Goal: Communication & Community: Answer question/provide support

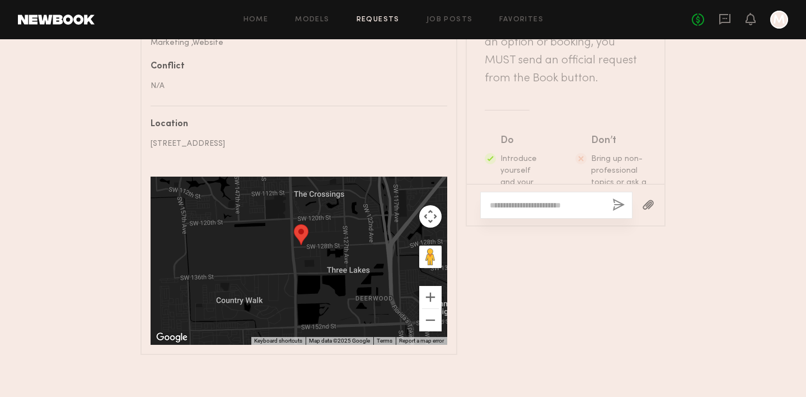
scroll to position [479, 0]
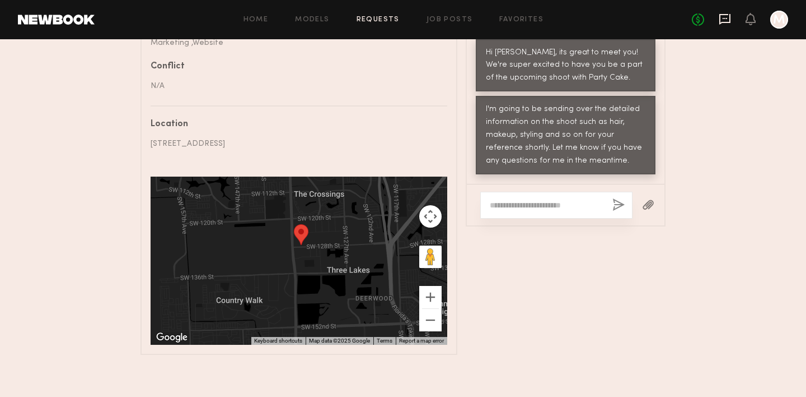
click at [722, 21] on icon at bounding box center [725, 19] width 11 height 11
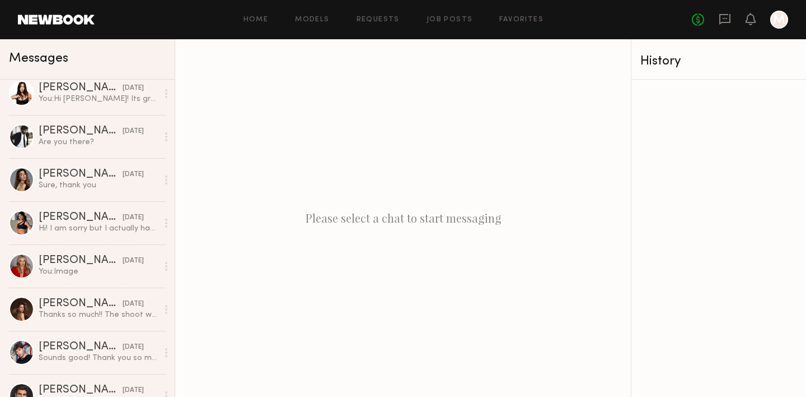
scroll to position [101, 0]
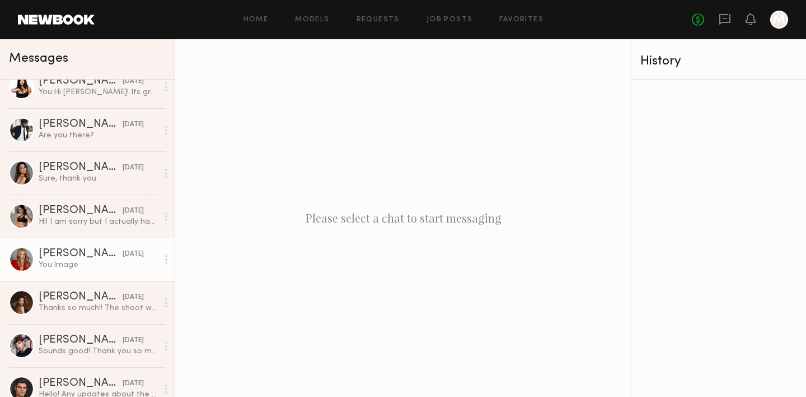
click at [82, 254] on div "[PERSON_NAME]" at bounding box center [81, 253] width 84 height 11
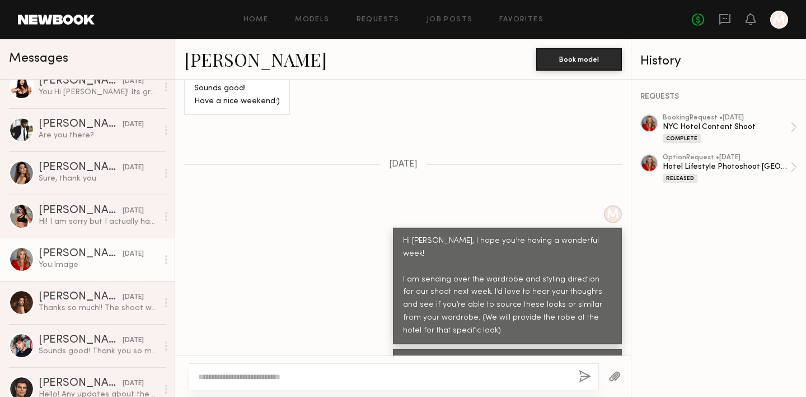
scroll to position [264, 0]
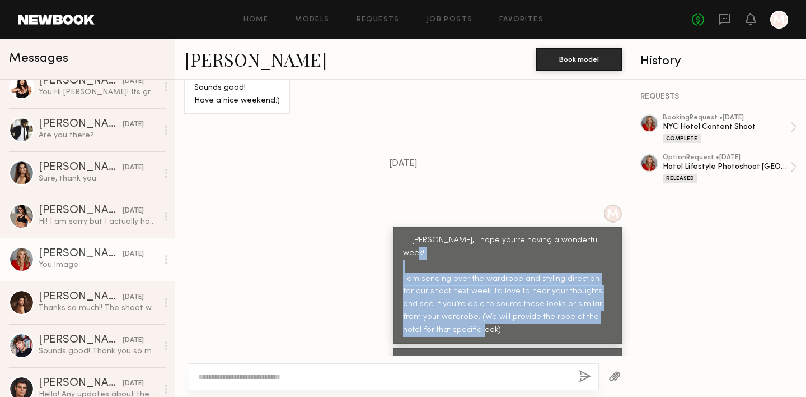
drag, startPoint x: 463, startPoint y: 307, endPoint x: 397, endPoint y: 249, distance: 88.1
click at [398, 250] on div "Hi [PERSON_NAME], I hope you’re having a wonderful week! I am sending over the …" at bounding box center [507, 285] width 229 height 117
copy div "I am sending over the wardrobe and styling direction for our shoot next week. I…"
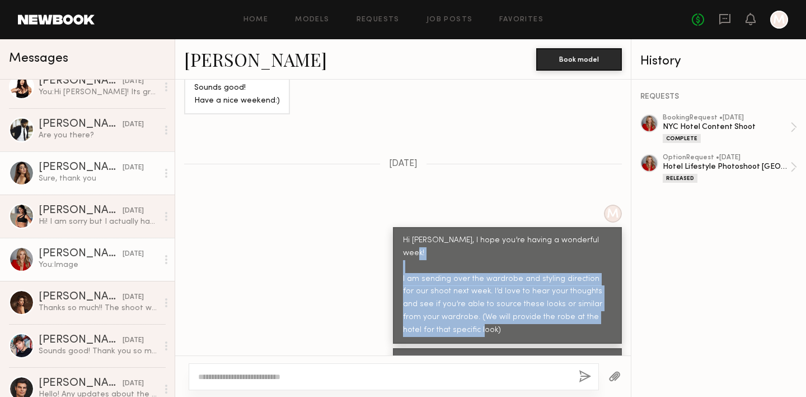
scroll to position [0, 0]
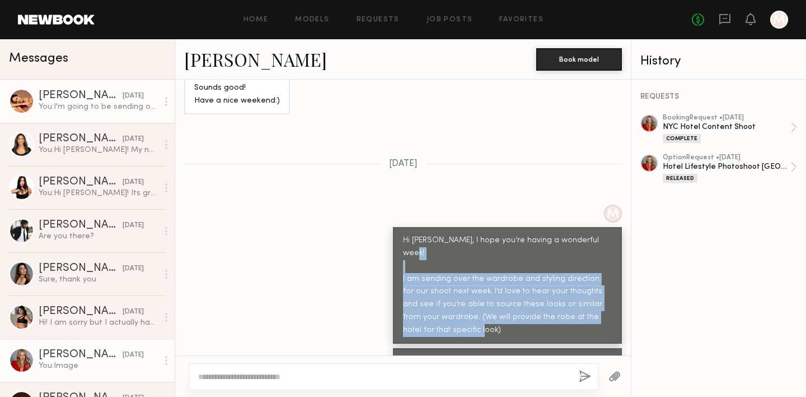
click at [93, 101] on div "[PERSON_NAME]" at bounding box center [81, 95] width 84 height 11
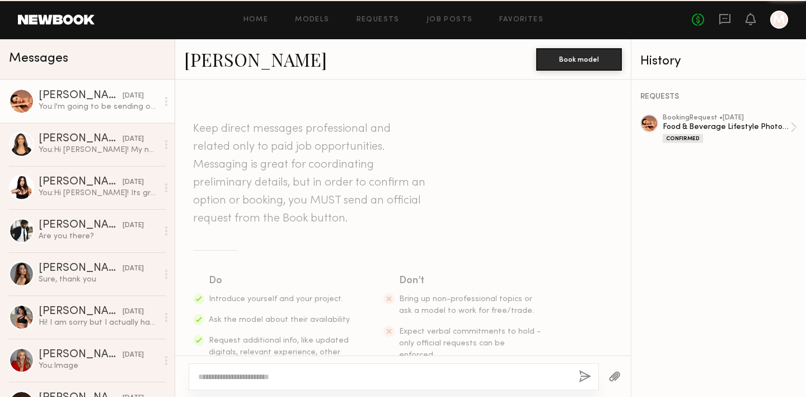
scroll to position [278, 0]
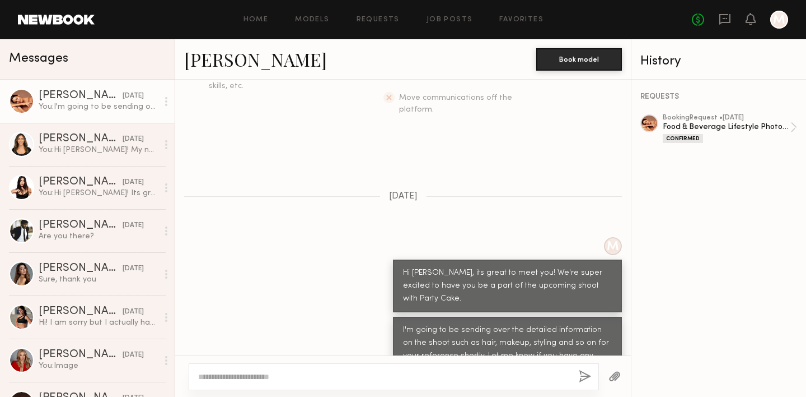
click at [366, 369] on div at bounding box center [394, 376] width 411 height 27
click at [365, 369] on div at bounding box center [394, 376] width 411 height 27
click at [365, 376] on textarea at bounding box center [384, 376] width 372 height 11
paste textarea "**********"
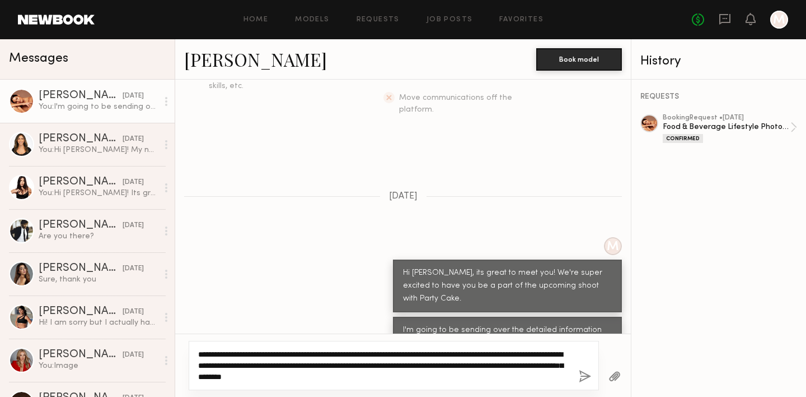
drag, startPoint x: 337, startPoint y: 353, endPoint x: 269, endPoint y: 352, distance: 67.8
click at [269, 352] on textarea "**********" at bounding box center [384, 365] width 372 height 34
drag, startPoint x: 344, startPoint y: 375, endPoint x: 316, endPoint y: 374, distance: 28.6
click at [316, 374] on textarea "**********" at bounding box center [384, 365] width 372 height 34
click at [334, 377] on textarea "**********" at bounding box center [384, 365] width 372 height 34
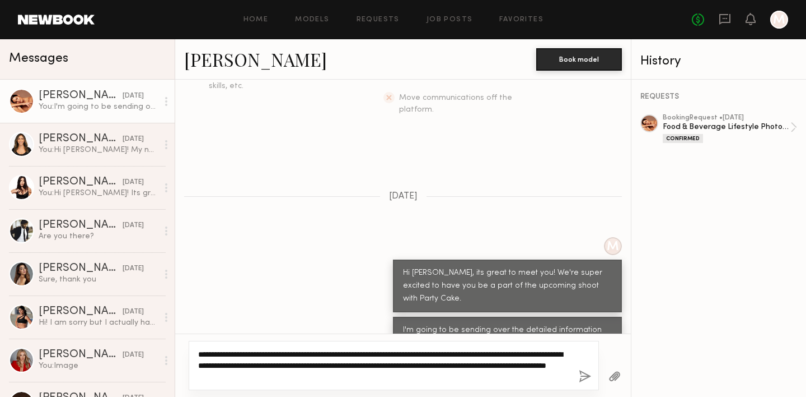
drag, startPoint x: 336, startPoint y: 378, endPoint x: 497, endPoint y: 368, distance: 161.6
click at [497, 368] on textarea "**********" at bounding box center [384, 365] width 372 height 34
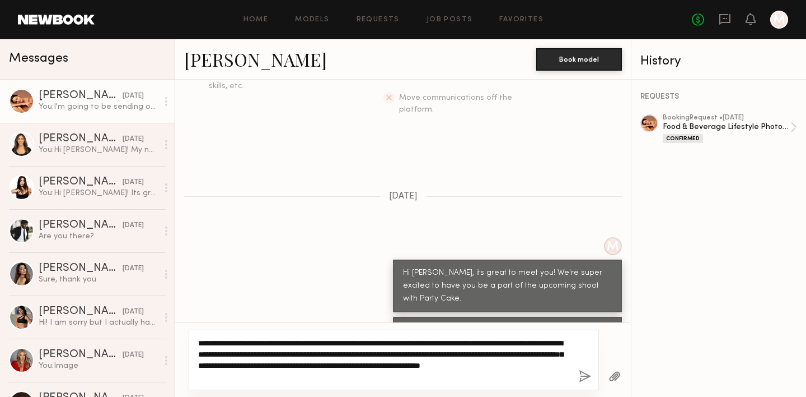
type textarea "**********"
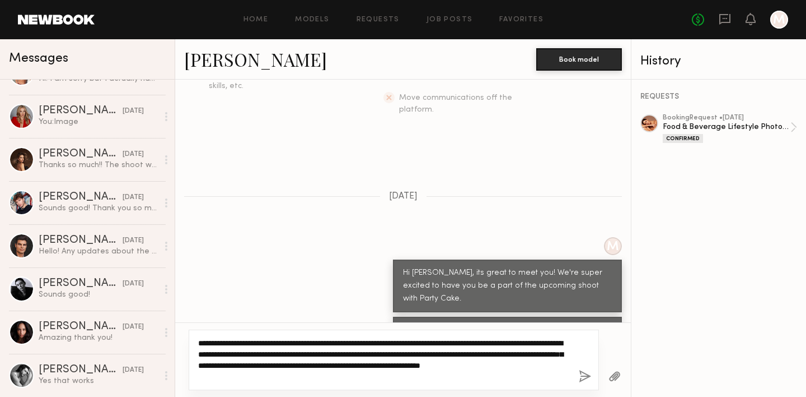
scroll to position [0, 0]
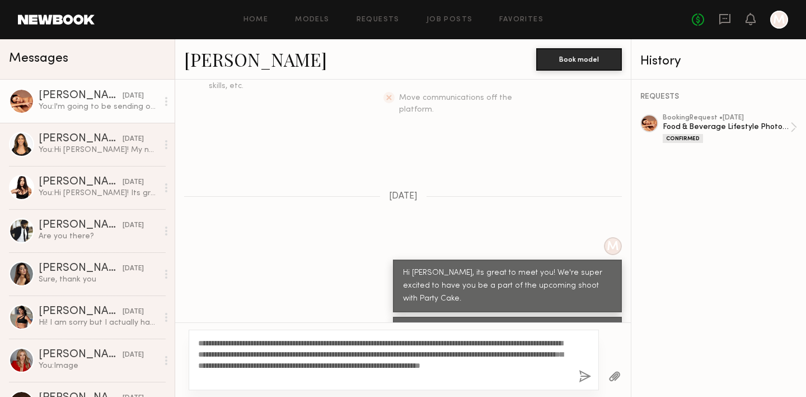
click at [613, 379] on button "button" at bounding box center [615, 377] width 12 height 14
click at [613, 366] on div at bounding box center [615, 375] width 32 height 27
click at [613, 376] on button "button" at bounding box center [615, 377] width 12 height 14
click at [587, 377] on button "button" at bounding box center [585, 377] width 12 height 14
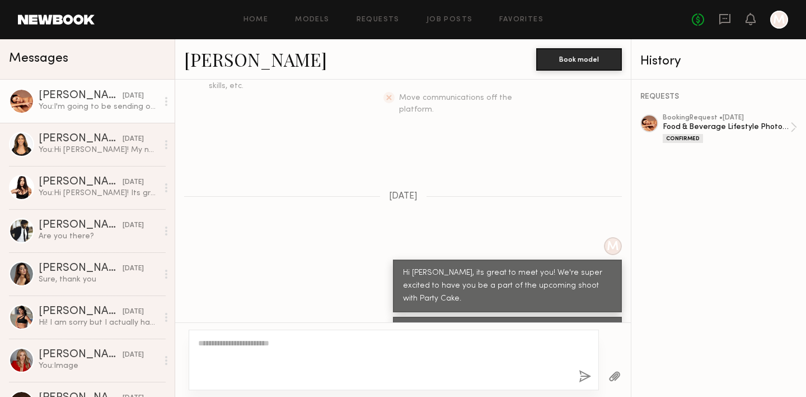
scroll to position [557, 0]
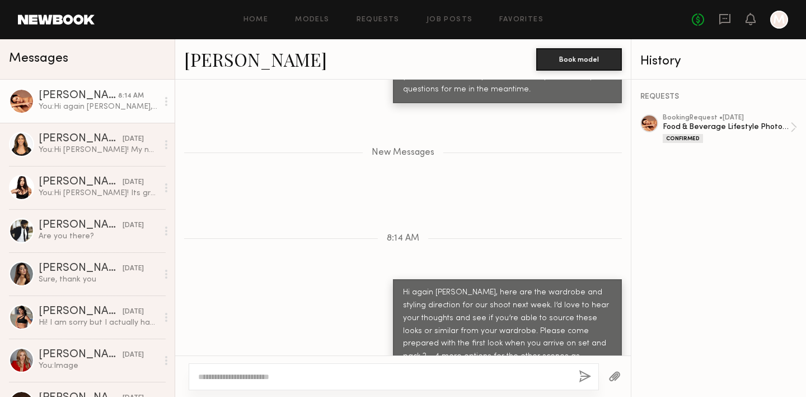
click at [618, 374] on button "button" at bounding box center [615, 377] width 12 height 14
click at [618, 378] on button "button" at bounding box center [615, 377] width 12 height 14
click at [616, 376] on button "button" at bounding box center [615, 377] width 12 height 14
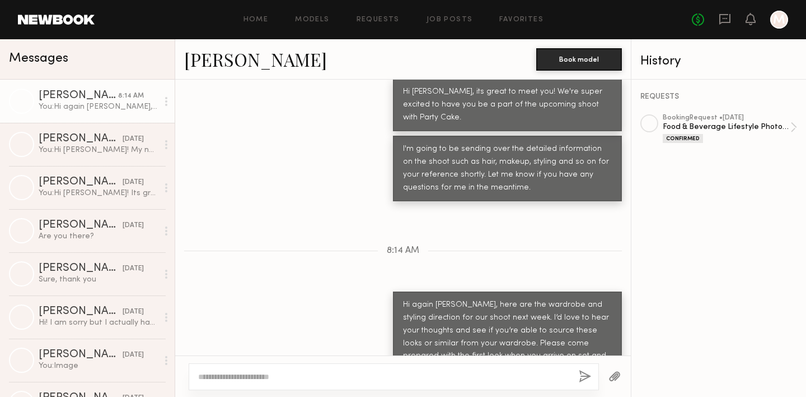
scroll to position [460, 0]
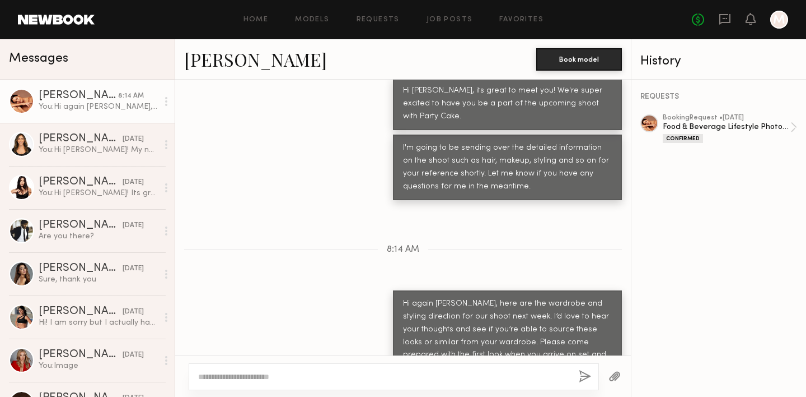
click at [622, 378] on div at bounding box center [615, 375] width 32 height 27
click at [619, 376] on button "button" at bounding box center [615, 377] width 12 height 14
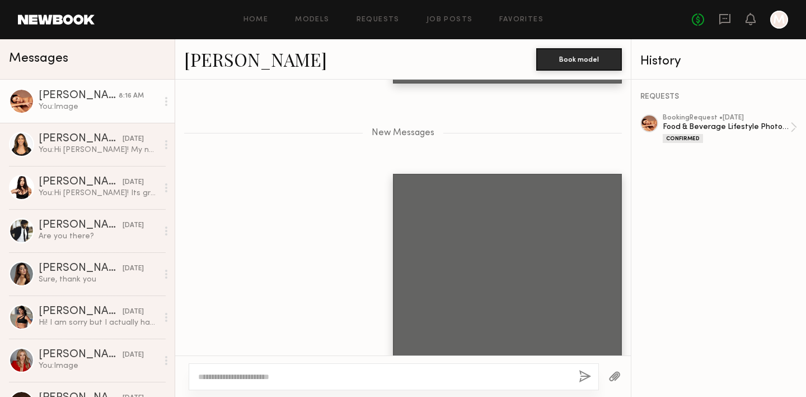
scroll to position [784, 0]
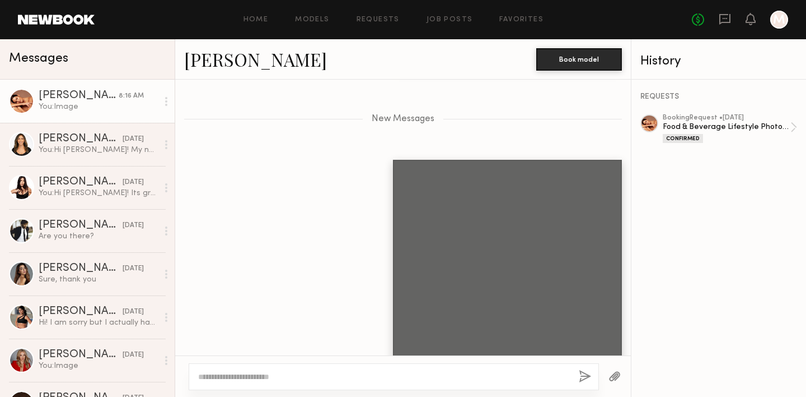
click at [584, 370] on button "button" at bounding box center [585, 377] width 12 height 14
click at [622, 372] on div at bounding box center [615, 375] width 32 height 27
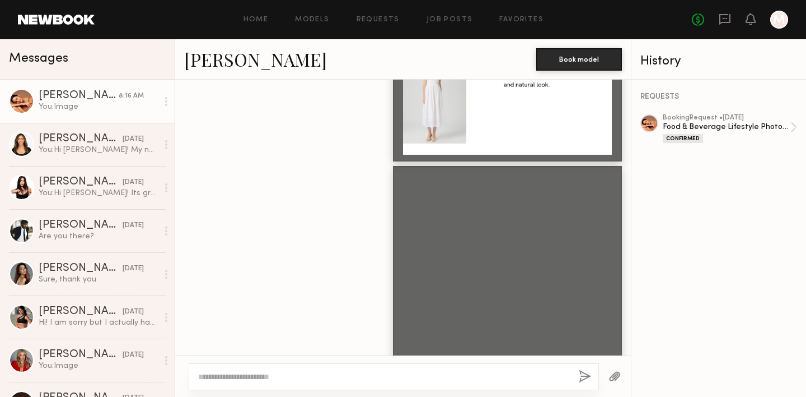
scroll to position [1011, 0]
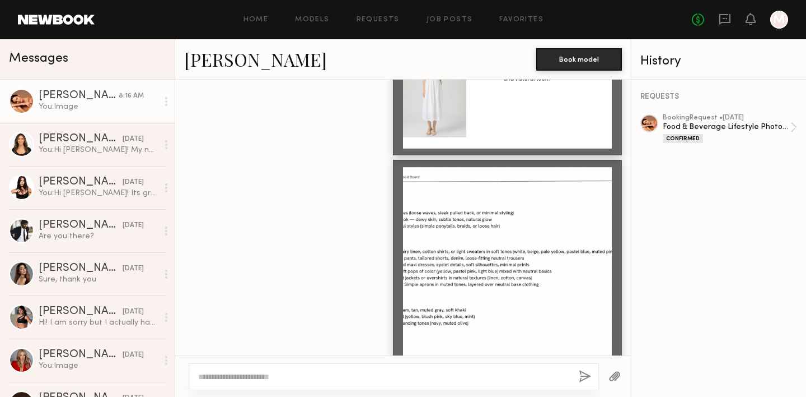
click at [340, 366] on div at bounding box center [394, 376] width 411 height 27
click at [340, 368] on div at bounding box center [394, 376] width 411 height 27
click at [341, 376] on textarea at bounding box center [384, 376] width 372 height 11
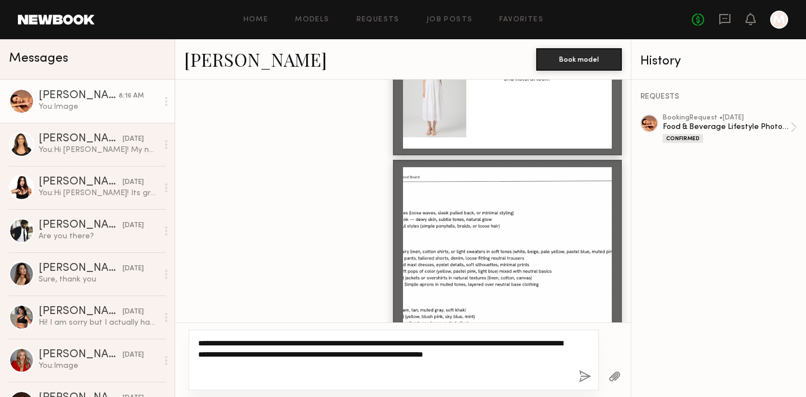
type textarea "**********"
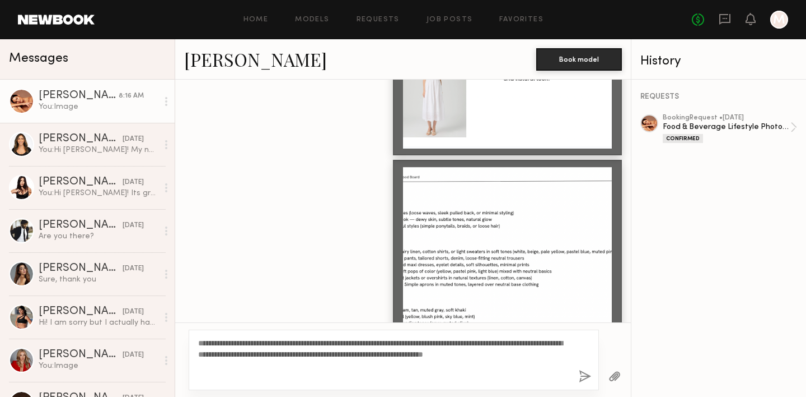
click at [587, 373] on button "button" at bounding box center [585, 377] width 12 height 14
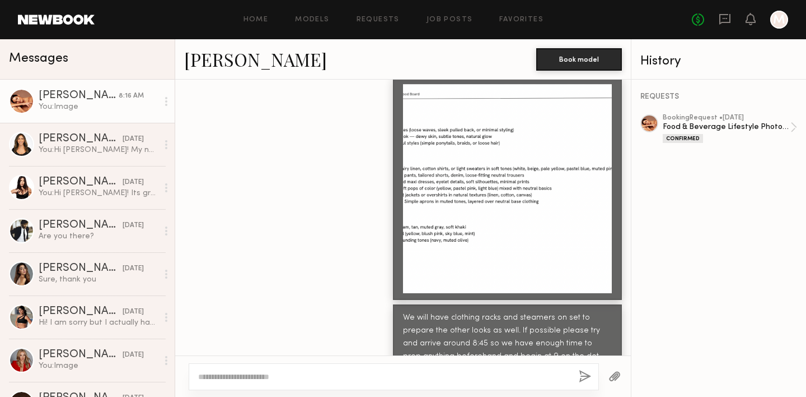
scroll to position [1081, 0]
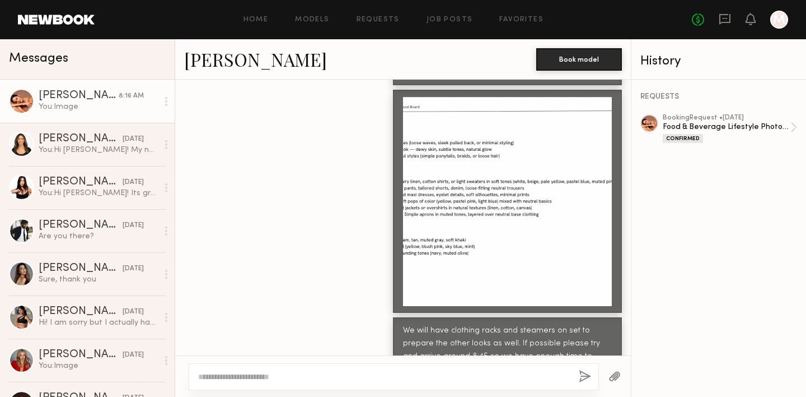
click at [579, 370] on button "button" at bounding box center [585, 377] width 12 height 14
click at [492, 385] on div at bounding box center [394, 376] width 411 height 27
click at [481, 371] on textarea at bounding box center [384, 376] width 372 height 11
type textarea "**********"
click at [582, 380] on button "button" at bounding box center [585, 377] width 12 height 14
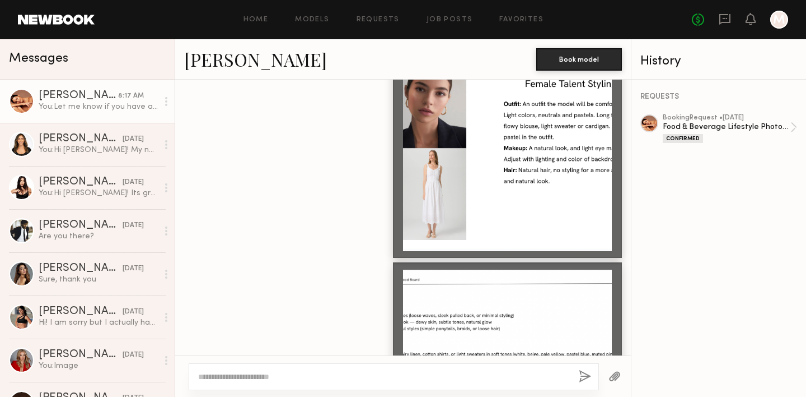
scroll to position [1113, 0]
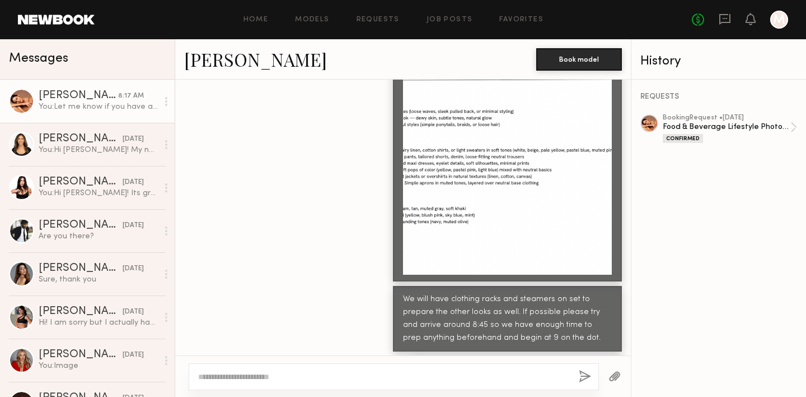
click at [385, 370] on div at bounding box center [394, 376] width 411 height 27
click at [384, 374] on textarea at bounding box center [384, 376] width 372 height 11
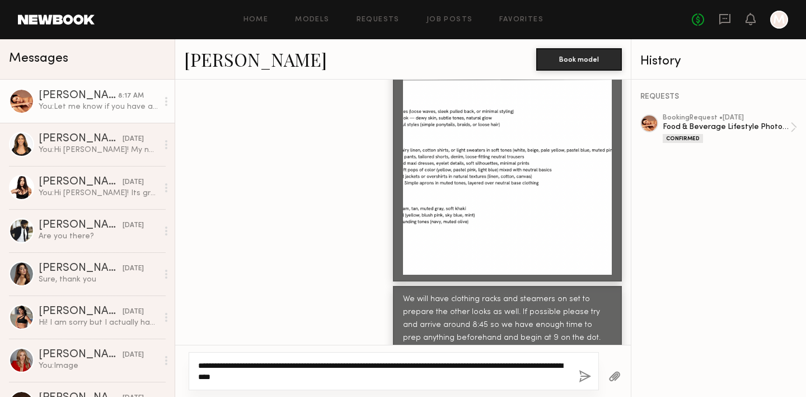
type textarea "**********"
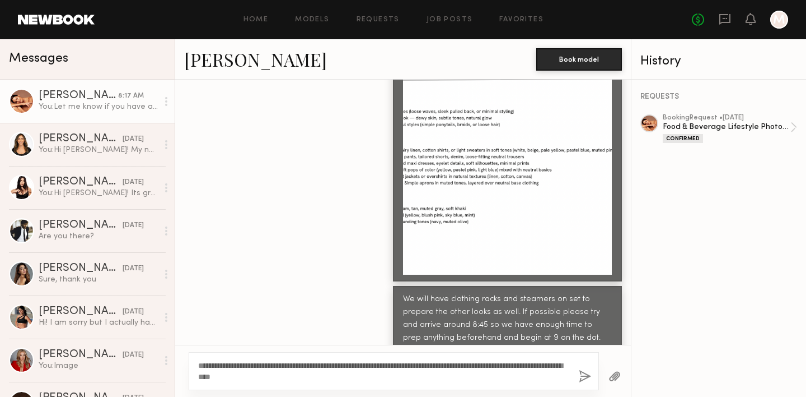
click at [583, 375] on button "button" at bounding box center [585, 377] width 12 height 14
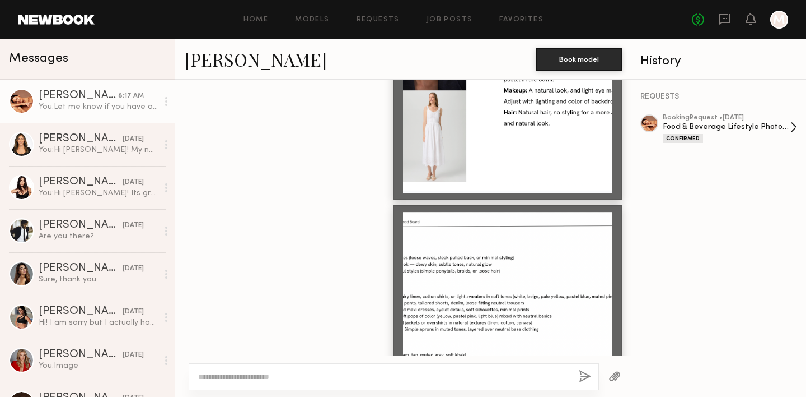
scroll to position [1170, 0]
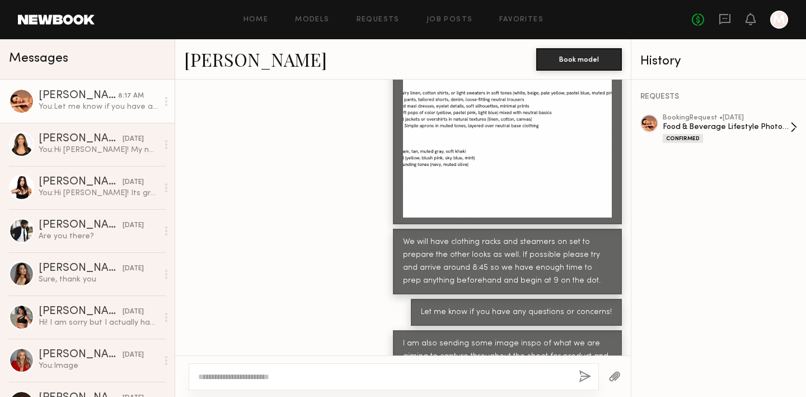
click at [730, 124] on div "Food & Beverage Lifestyle Photoshoot" at bounding box center [727, 127] width 128 height 11
click at [624, 370] on div at bounding box center [615, 375] width 32 height 27
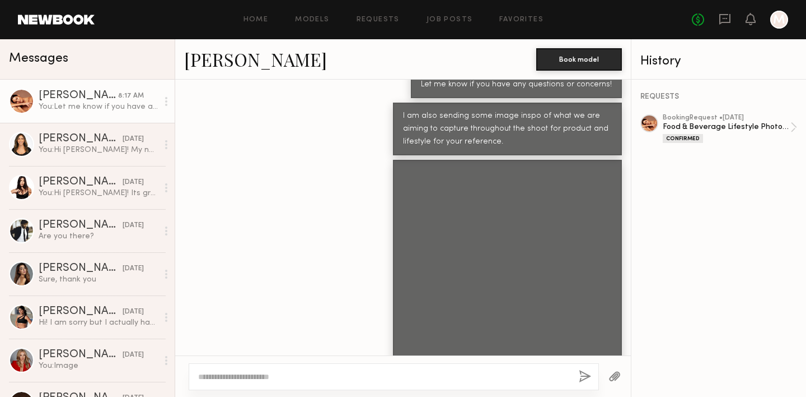
click at [613, 375] on button "button" at bounding box center [615, 377] width 12 height 14
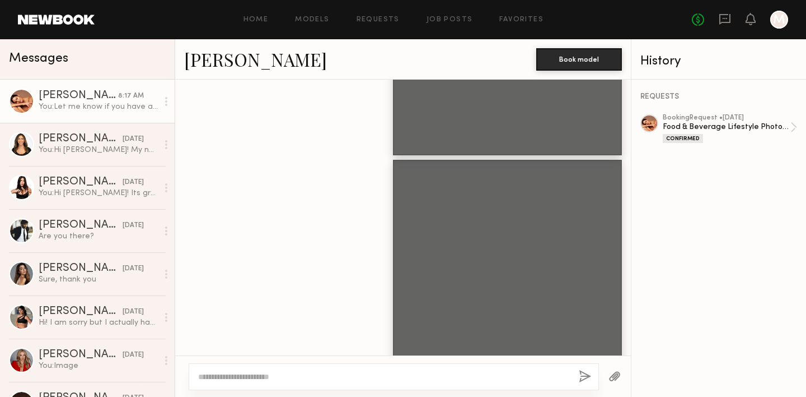
click at [613, 369] on div at bounding box center [615, 375] width 32 height 27
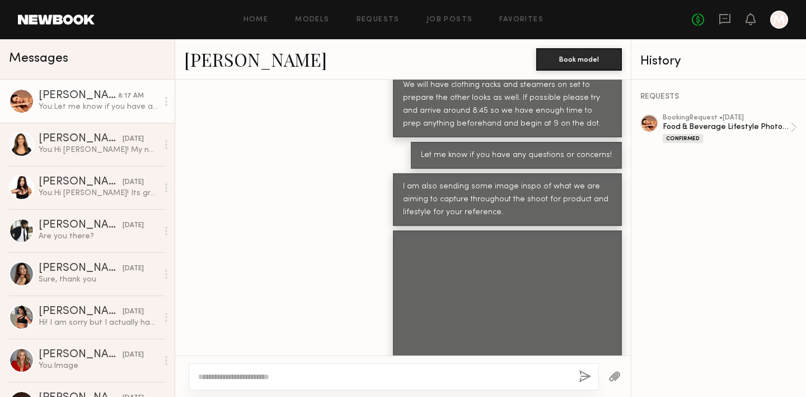
scroll to position [1852, 0]
